Goal: Learn about a topic

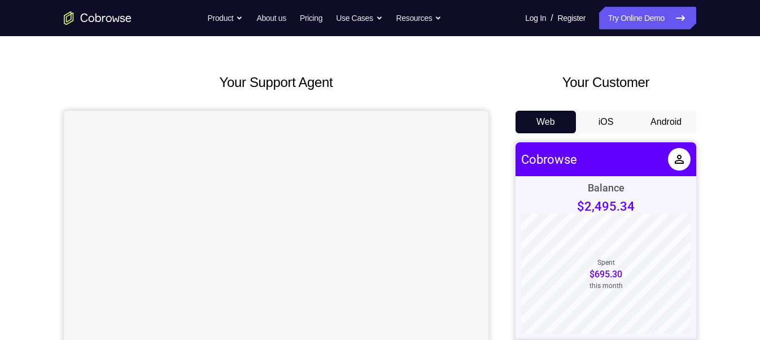
click at [667, 117] on button "Android" at bounding box center [666, 122] width 60 height 23
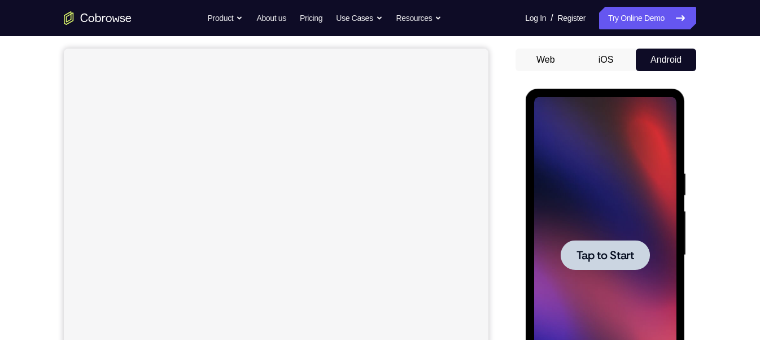
click at [602, 242] on div at bounding box center [604, 255] width 89 height 30
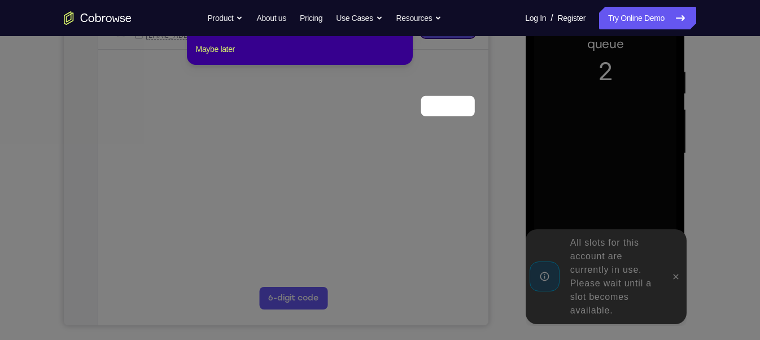
scroll to position [115, 0]
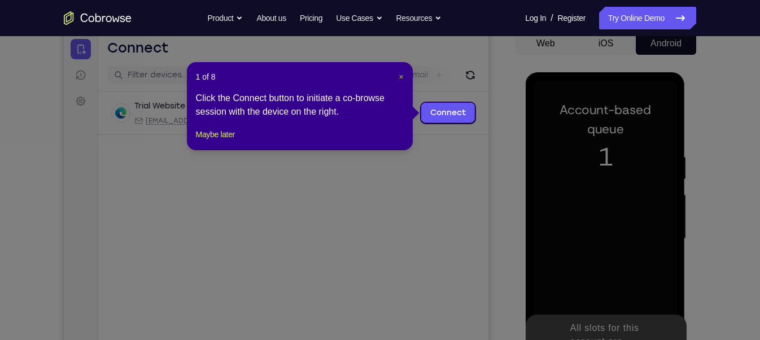
click at [402, 73] on span "×" at bounding box center [401, 76] width 5 height 9
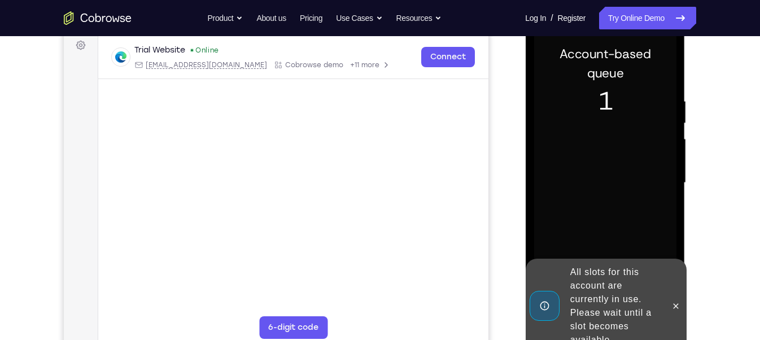
scroll to position [172, 0]
click at [679, 305] on icon at bounding box center [675, 304] width 9 height 9
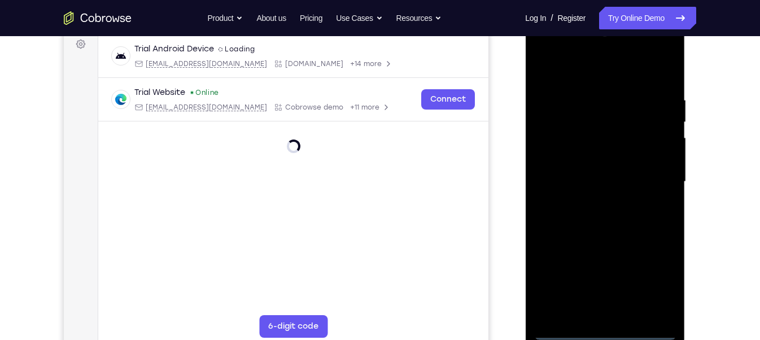
click at [605, 335] on div at bounding box center [605, 182] width 142 height 316
click at [656, 287] on div at bounding box center [605, 182] width 142 height 316
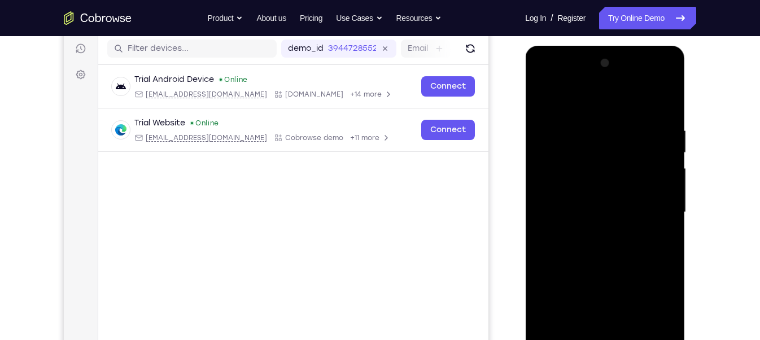
scroll to position [140, 0]
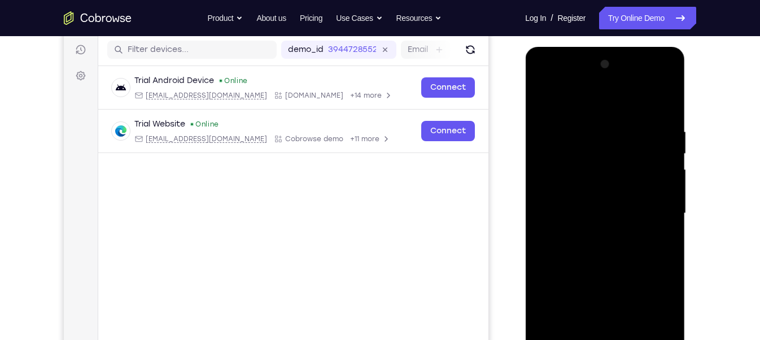
click at [549, 82] on div at bounding box center [605, 213] width 142 height 316
click at [657, 214] on div at bounding box center [605, 213] width 142 height 316
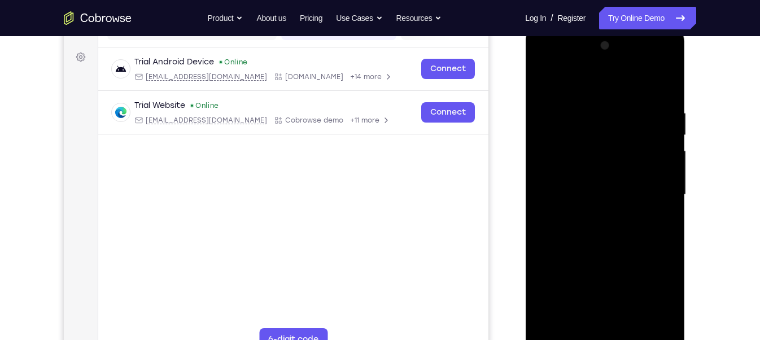
click at [597, 216] on div at bounding box center [605, 195] width 142 height 316
click at [594, 178] on div at bounding box center [605, 195] width 142 height 316
click at [590, 170] on div at bounding box center [605, 195] width 142 height 316
click at [588, 195] on div at bounding box center [605, 195] width 142 height 316
click at [596, 233] on div at bounding box center [605, 195] width 142 height 316
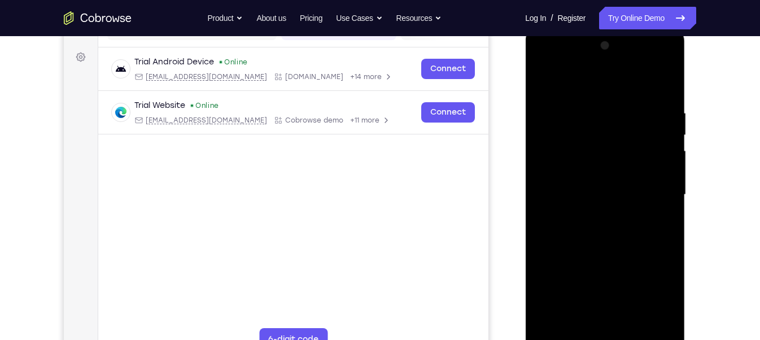
click at [603, 232] on div at bounding box center [605, 195] width 142 height 316
click at [597, 248] on div at bounding box center [605, 195] width 142 height 316
click at [593, 110] on div at bounding box center [605, 195] width 142 height 316
drag, startPoint x: 661, startPoint y: 141, endPoint x: 538, endPoint y: 161, distance: 124.1
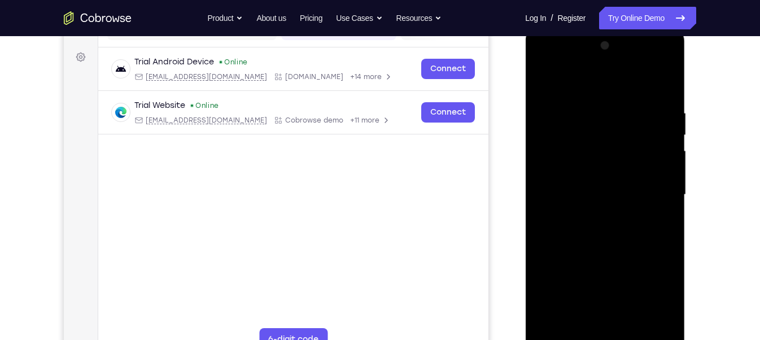
click at [538, 161] on div at bounding box center [605, 195] width 142 height 316
drag, startPoint x: 668, startPoint y: 158, endPoint x: 593, endPoint y: 169, distance: 76.0
click at [593, 169] on div at bounding box center [605, 195] width 142 height 316
click at [662, 93] on div at bounding box center [605, 195] width 142 height 316
click at [672, 78] on div at bounding box center [605, 195] width 142 height 316
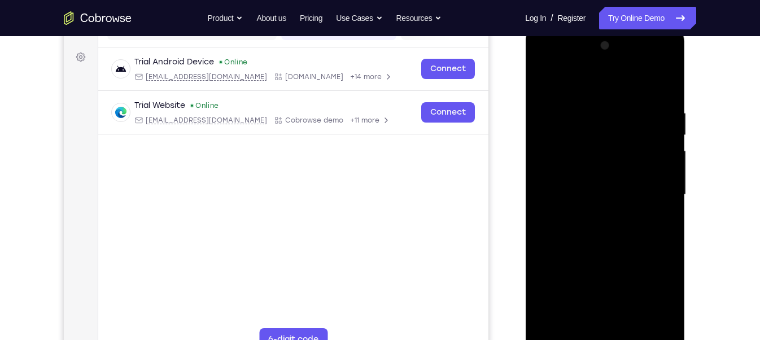
click at [541, 78] on div at bounding box center [605, 195] width 142 height 316
drag, startPoint x: 643, startPoint y: 225, endPoint x: 661, endPoint y: 228, distance: 17.7
click at [661, 228] on div at bounding box center [605, 195] width 142 height 316
click at [667, 215] on div at bounding box center [605, 195] width 142 height 316
click at [667, 287] on div at bounding box center [605, 195] width 142 height 316
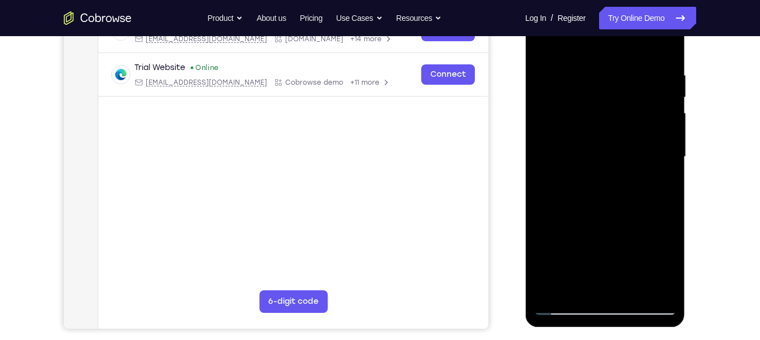
scroll to position [197, 0]
click at [549, 294] on div at bounding box center [605, 157] width 142 height 316
click at [612, 210] on div at bounding box center [605, 157] width 142 height 316
drag, startPoint x: 604, startPoint y: 115, endPoint x: 604, endPoint y: 182, distance: 67.2
click at [604, 182] on div at bounding box center [605, 157] width 142 height 316
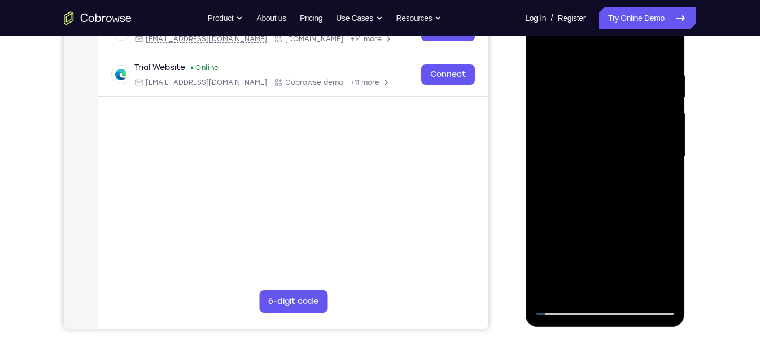
click at [592, 77] on div at bounding box center [605, 157] width 142 height 316
click at [664, 51] on div at bounding box center [605, 157] width 142 height 316
click at [664, 46] on div at bounding box center [605, 157] width 142 height 316
drag, startPoint x: 664, startPoint y: 49, endPoint x: 668, endPoint y: 59, distance: 11.4
click at [668, 59] on div at bounding box center [605, 157] width 142 height 316
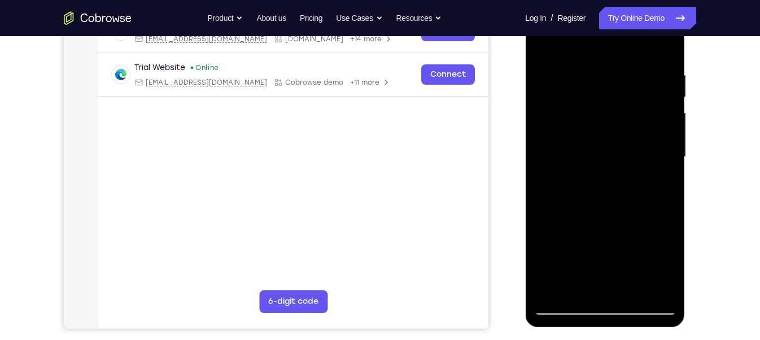
drag, startPoint x: 664, startPoint y: 49, endPoint x: 664, endPoint y: 56, distance: 7.3
click at [664, 56] on div at bounding box center [605, 157] width 142 height 316
